Goal: Task Accomplishment & Management: Use online tool/utility

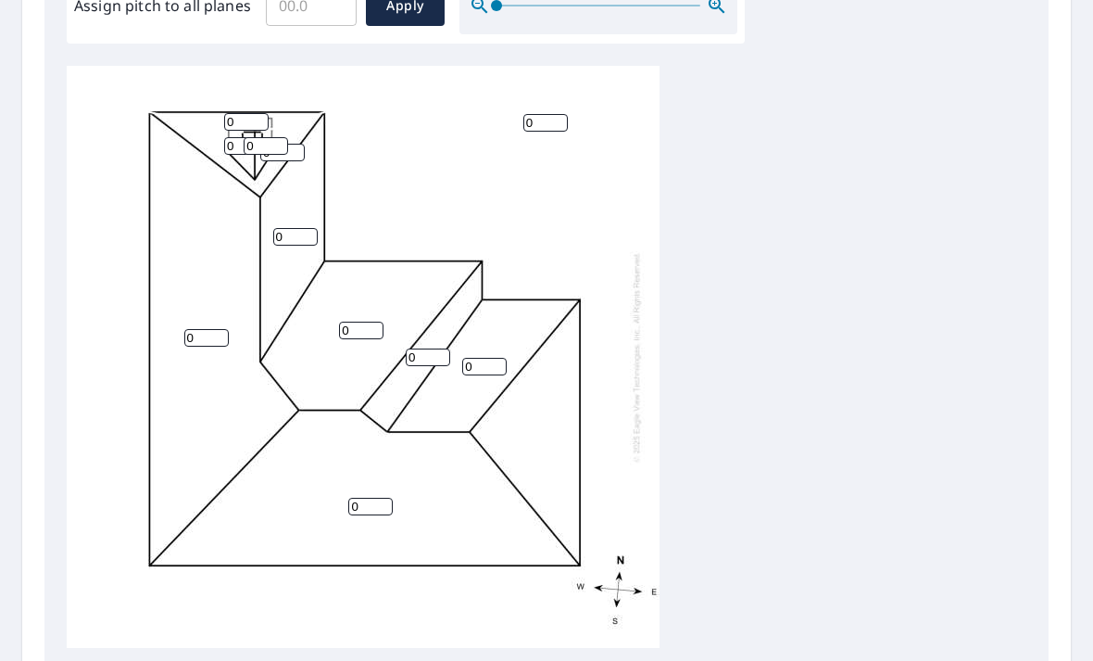
scroll to position [605, 0]
click at [373, 319] on input "0" at bounding box center [361, 328] width 44 height 18
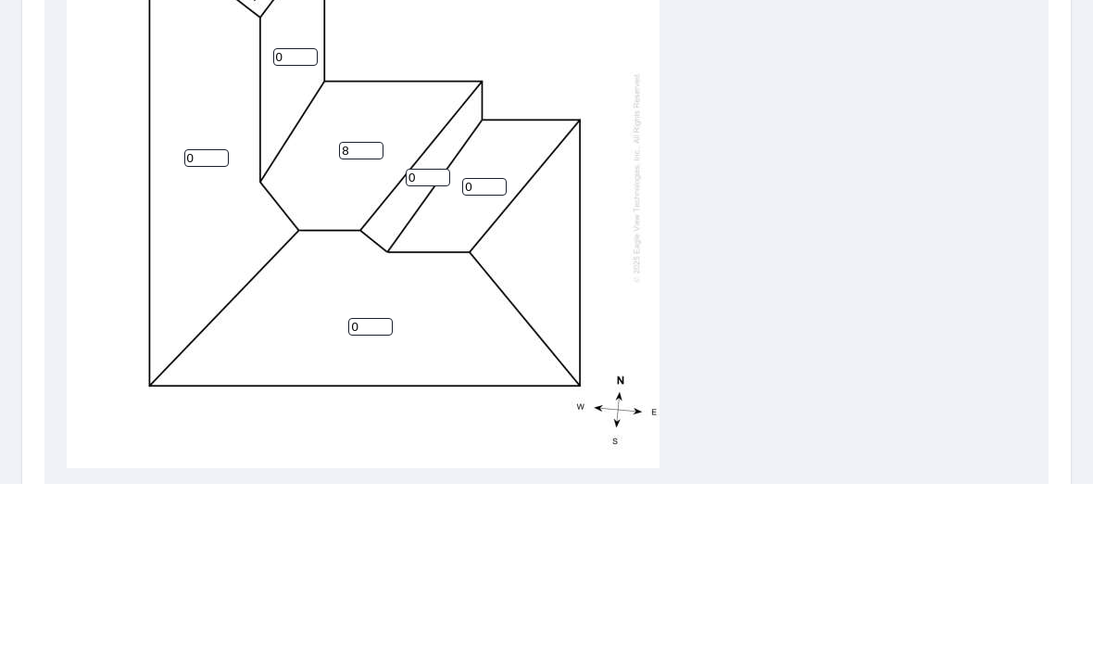
type input "8"
click at [437, 346] on input "0" at bounding box center [428, 355] width 44 height 18
type input "8"
click at [488, 355] on input "0" at bounding box center [484, 364] width 44 height 18
type input "8"
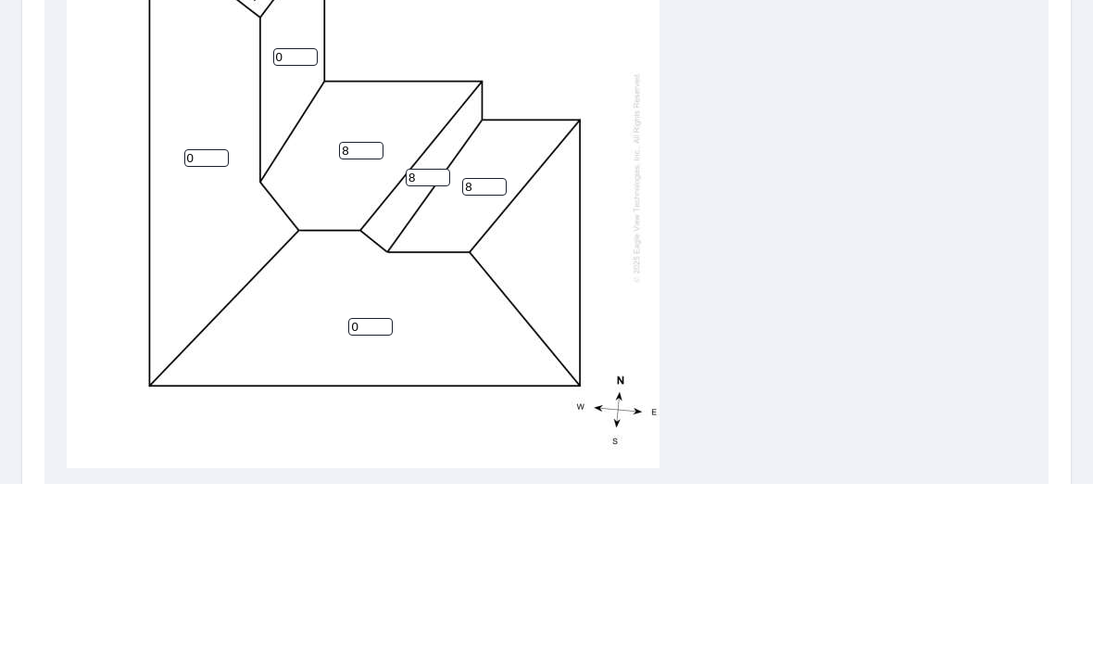
click at [208, 326] on input "0" at bounding box center [206, 335] width 44 height 18
type input "10"
click at [304, 225] on input "0" at bounding box center [295, 234] width 44 height 18
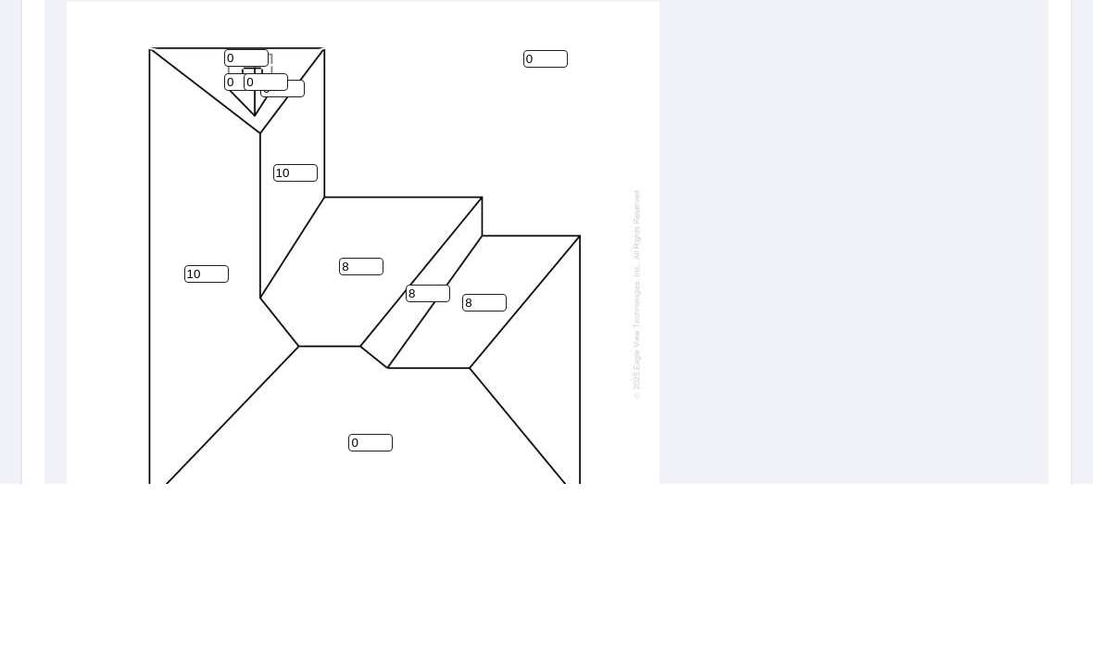
scroll to position [445, 0]
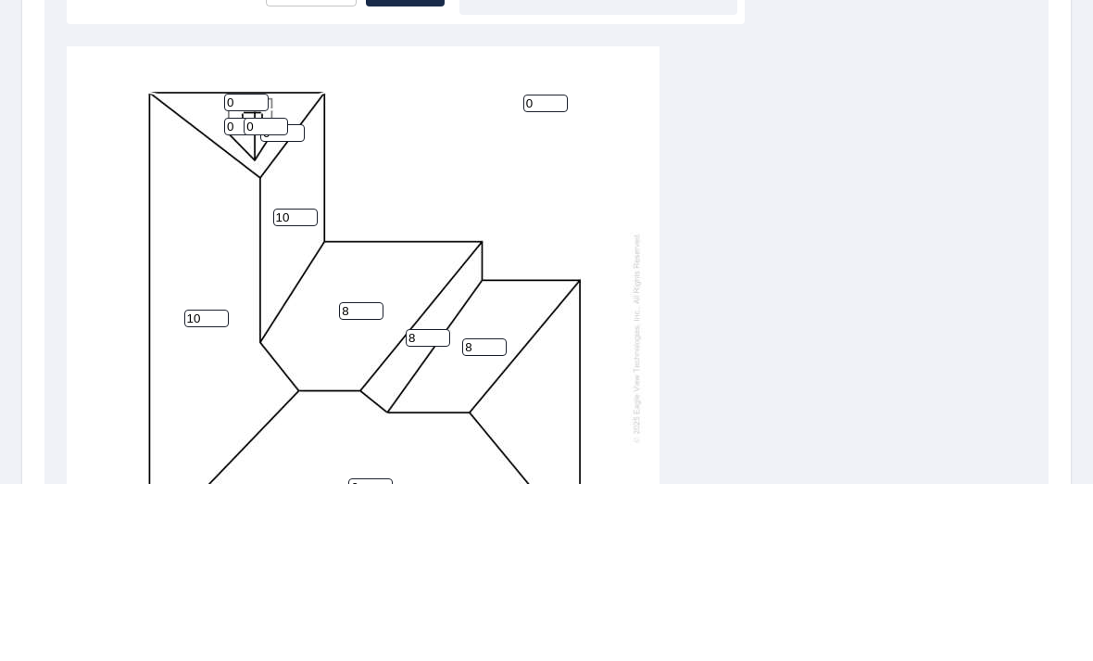
type input "10"
click at [255, 271] on input "0" at bounding box center [246, 280] width 44 height 18
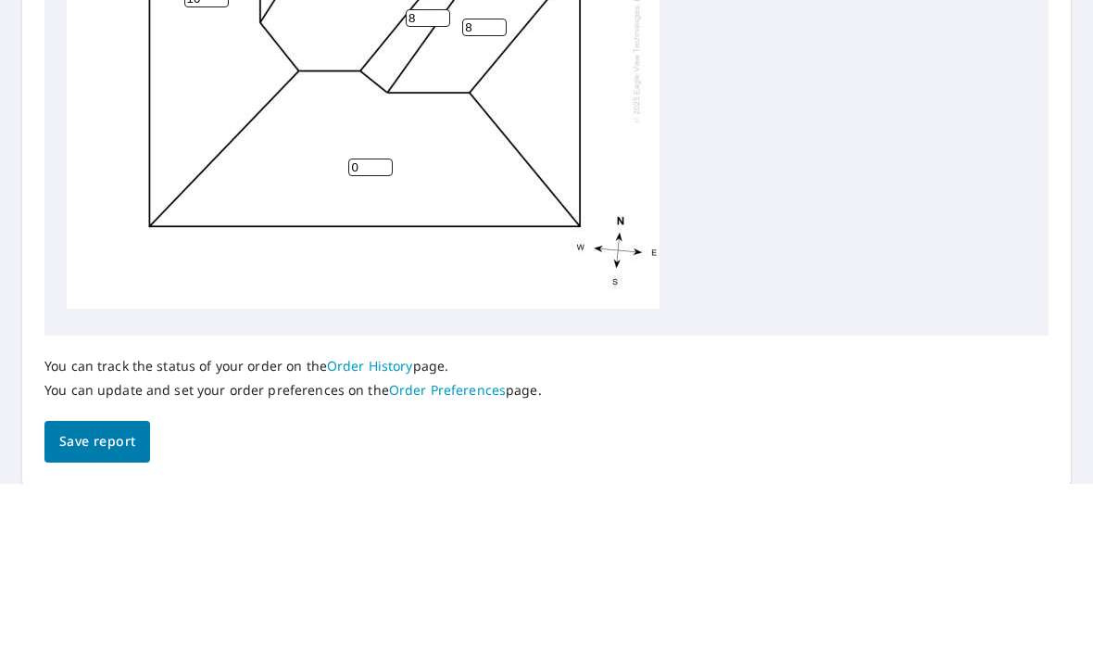
scroll to position [760, 0]
type input "10"
click at [376, 335] on input "0" at bounding box center [370, 344] width 44 height 18
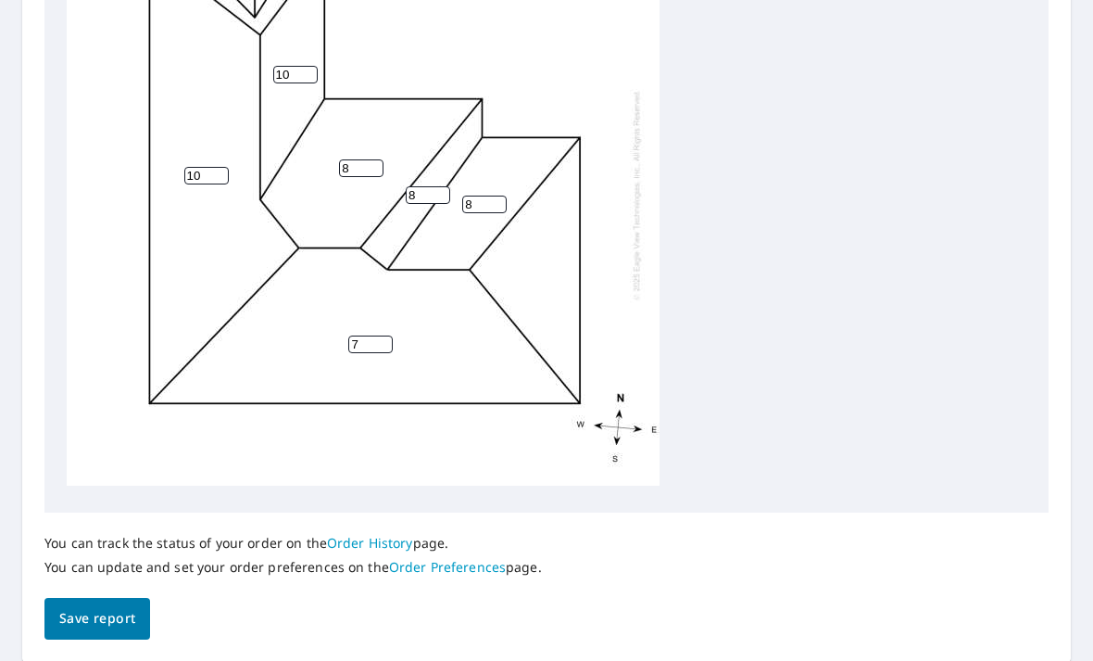
type input "7"
click at [120, 607] on span "Save report" at bounding box center [97, 618] width 76 height 23
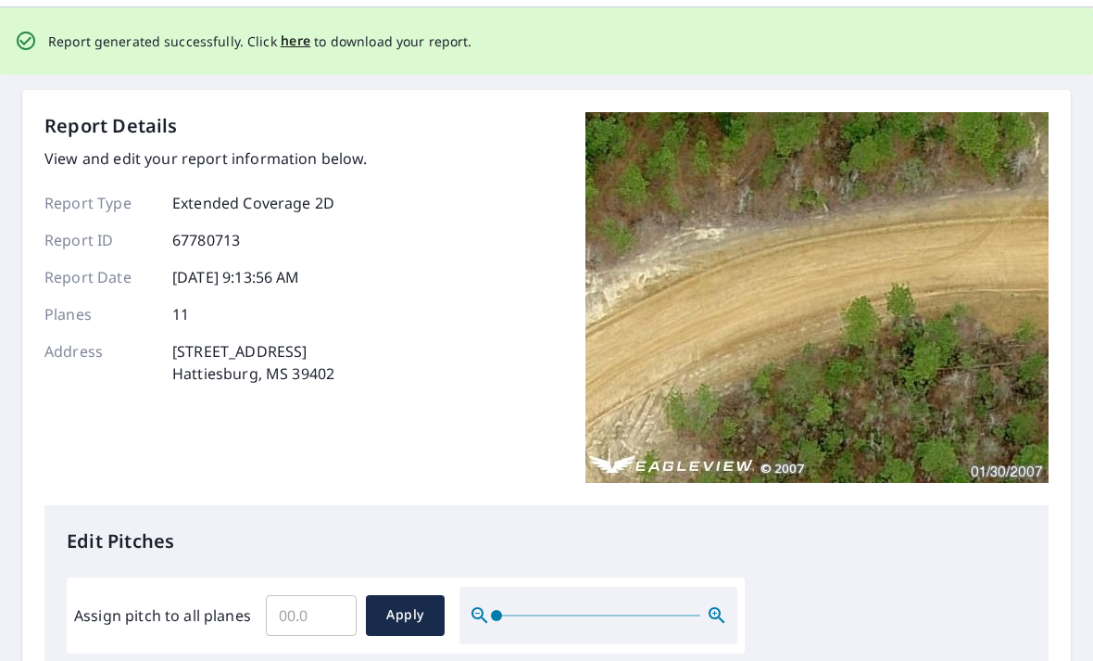
scroll to position [0, 0]
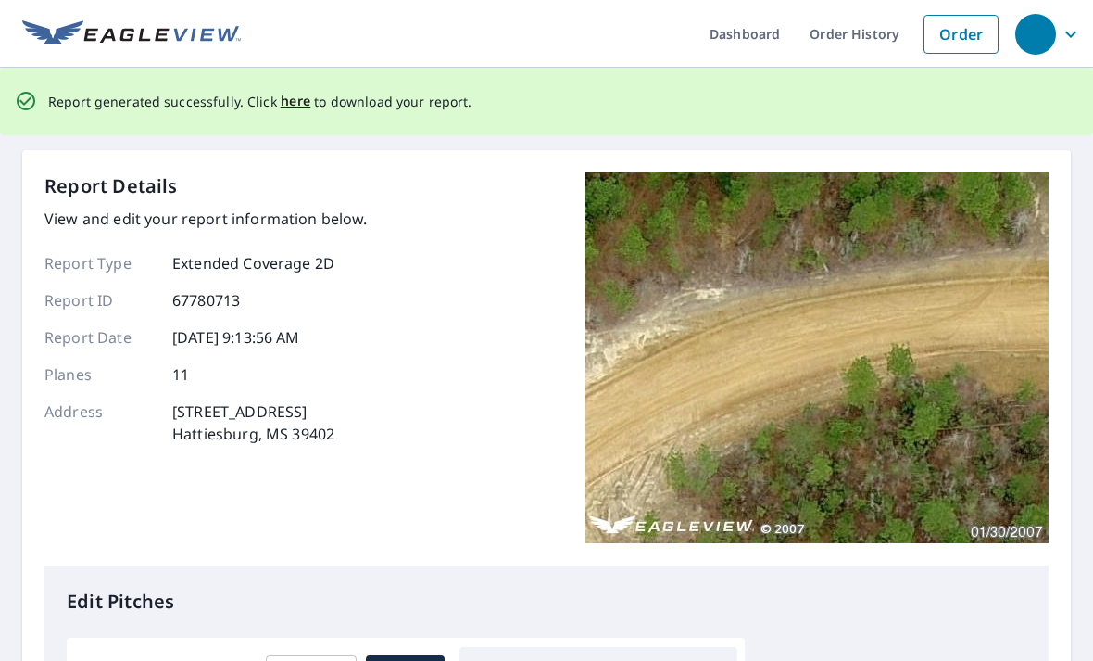
click at [284, 90] on span "here" at bounding box center [296, 101] width 31 height 23
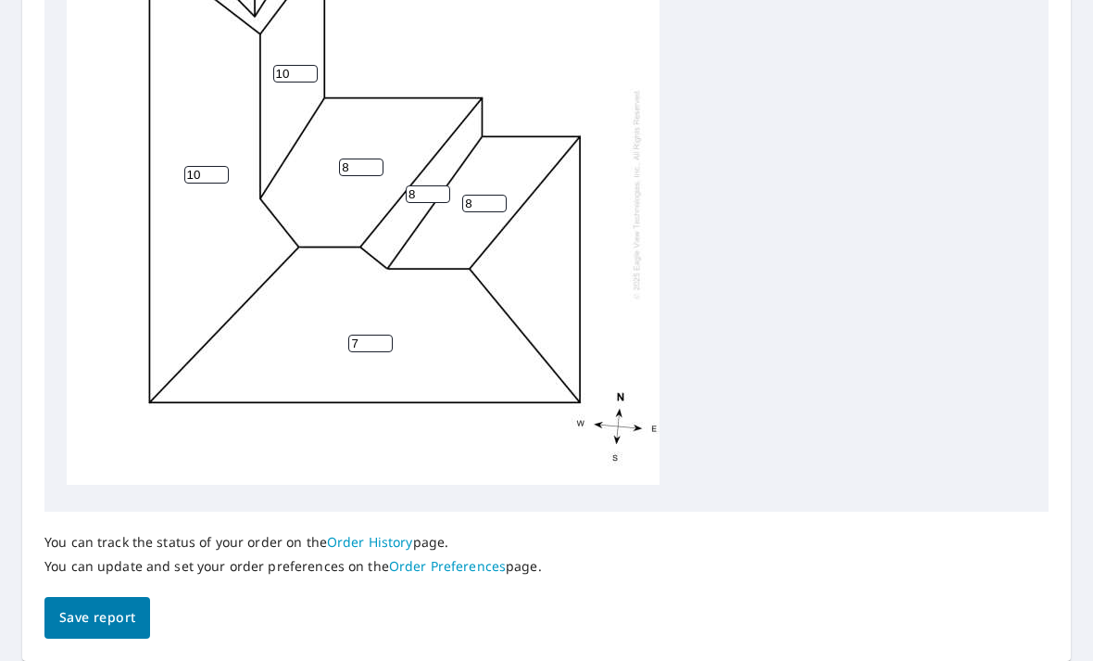
scroll to position [760, 0]
